Goal: Information Seeking & Learning: Learn about a topic

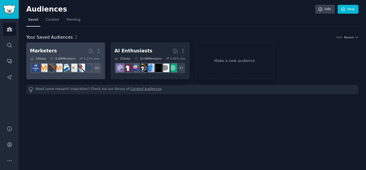
click at [74, 46] on link "Marketers Curated by GummySearch More 18 Sub s 6.6M Members 1.23 % /mo + 10" at bounding box center [65, 60] width 79 height 37
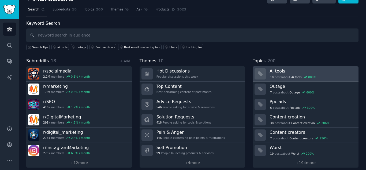
scroll to position [15, 0]
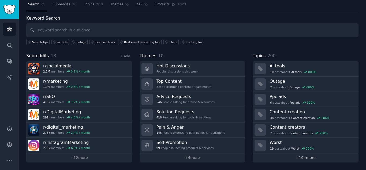
click at [299, 157] on link "+ 194 more" at bounding box center [306, 157] width 106 height 9
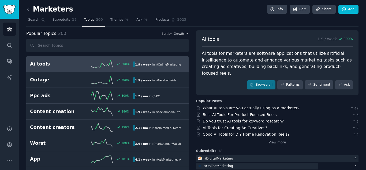
click at [61, 20] on span "Subreddits" at bounding box center [61, 19] width 18 height 5
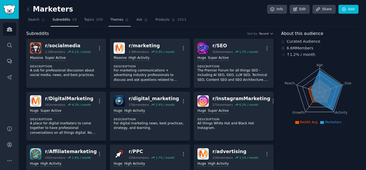
click at [111, 20] on span "Themes" at bounding box center [116, 19] width 13 height 5
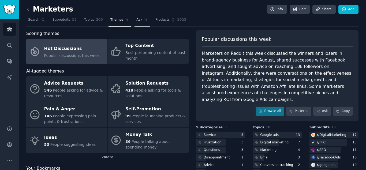
click at [136, 20] on span "Ask" at bounding box center [139, 19] width 6 height 5
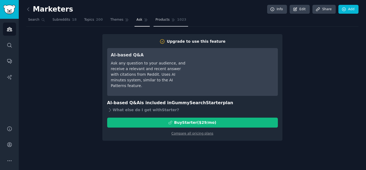
click at [153, 23] on link "Products 1023" at bounding box center [170, 21] width 35 height 11
